Goal: Information Seeking & Learning: Learn about a topic

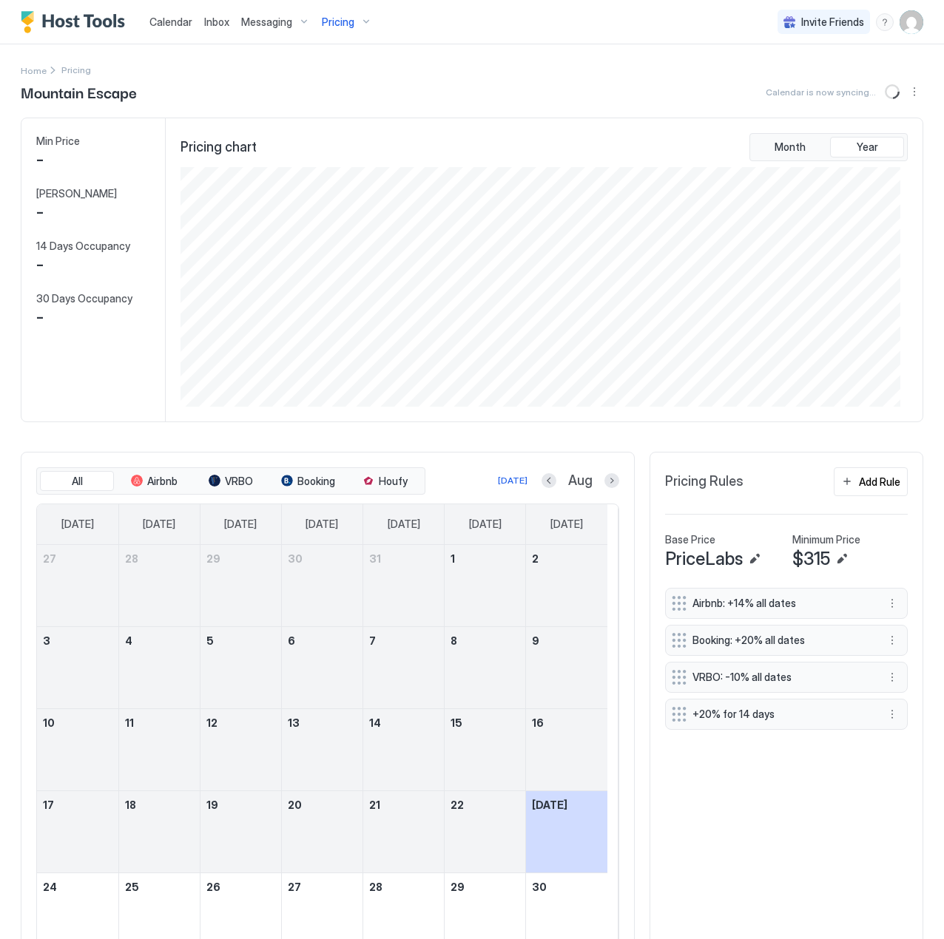
scroll to position [240, 720]
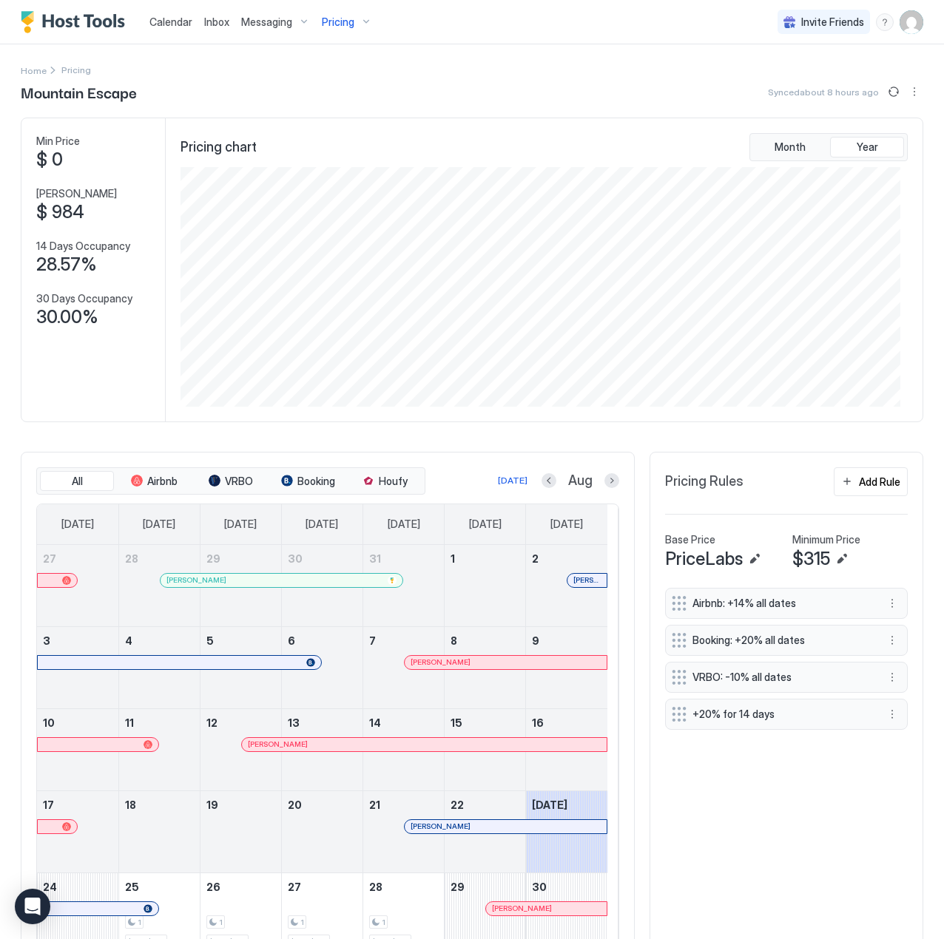
click at [340, 20] on span "Pricing" at bounding box center [338, 22] width 33 height 13
click at [331, 152] on div at bounding box center [340, 156] width 105 height 9
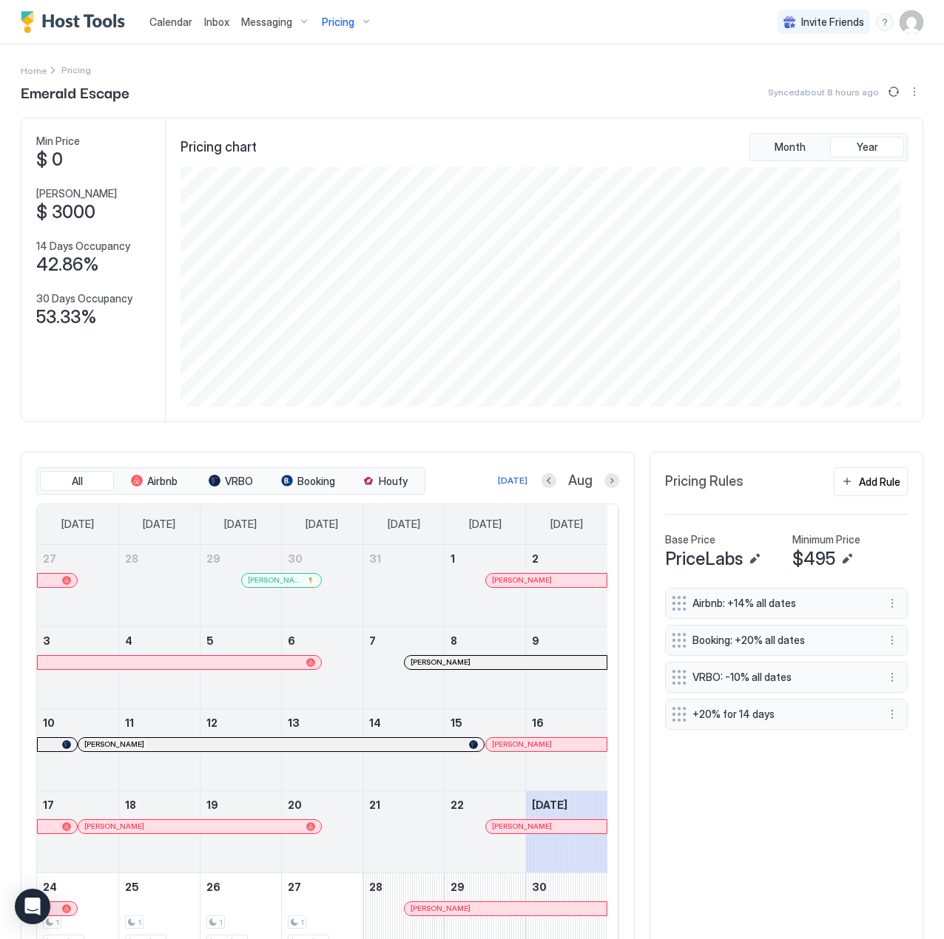
click at [336, 23] on span "Pricing" at bounding box center [338, 22] width 33 height 13
click at [331, 214] on span "Moonstone Escape" at bounding box center [340, 214] width 105 height 11
